Goal: Navigation & Orientation: Find specific page/section

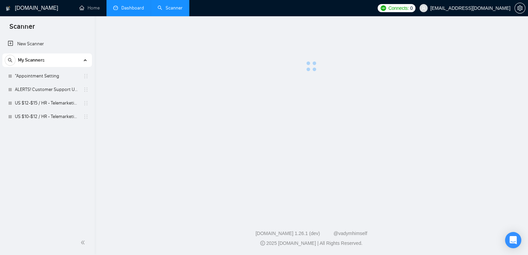
click at [128, 10] on link "Dashboard" at bounding box center [128, 8] width 31 height 6
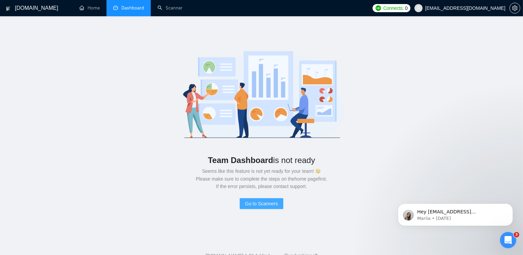
click at [263, 201] on span "Go to Scanners" at bounding box center [261, 203] width 33 height 7
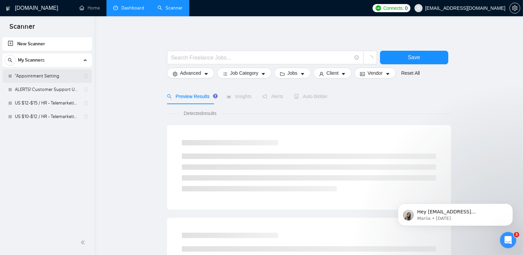
click at [39, 74] on link ""Appointment Setting" at bounding box center [47, 76] width 64 height 14
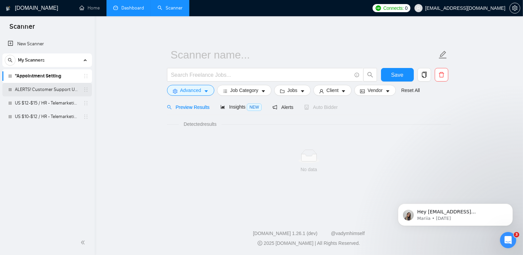
click at [47, 91] on link "ALERTS! Customer Support USA" at bounding box center [47, 90] width 64 height 14
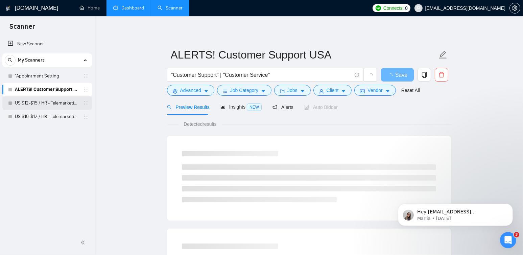
click at [46, 104] on link "US $12-$15 / HR - Telemarketing" at bounding box center [47, 103] width 64 height 14
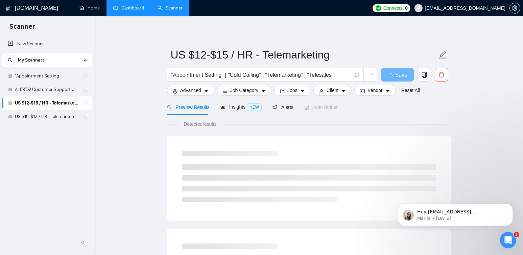
click at [130, 7] on link "Dashboard" at bounding box center [128, 8] width 31 height 6
